Goal: Use online tool/utility: Utilize a website feature to perform a specific function

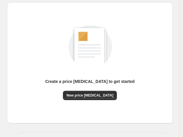
scroll to position [69, 0]
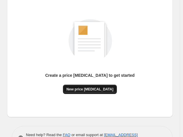
click at [86, 89] on span "New price [MEDICAL_DATA]" at bounding box center [89, 89] width 47 height 5
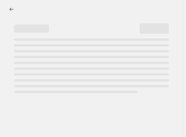
select select "percentage"
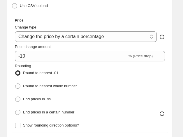
scroll to position [129, 0]
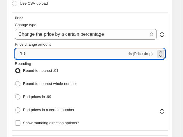
click at [59, 51] on input "-10" at bounding box center [71, 54] width 113 height 10
type input "-1"
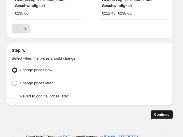
type input "-35"
click at [161, 113] on span "Continue" at bounding box center [161, 115] width 15 height 5
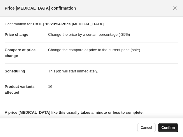
click at [160, 123] on button "Confirm" at bounding box center [168, 127] width 20 height 9
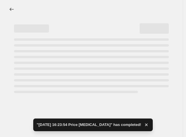
select select "percentage"
